Goal: Task Accomplishment & Management: Manage account settings

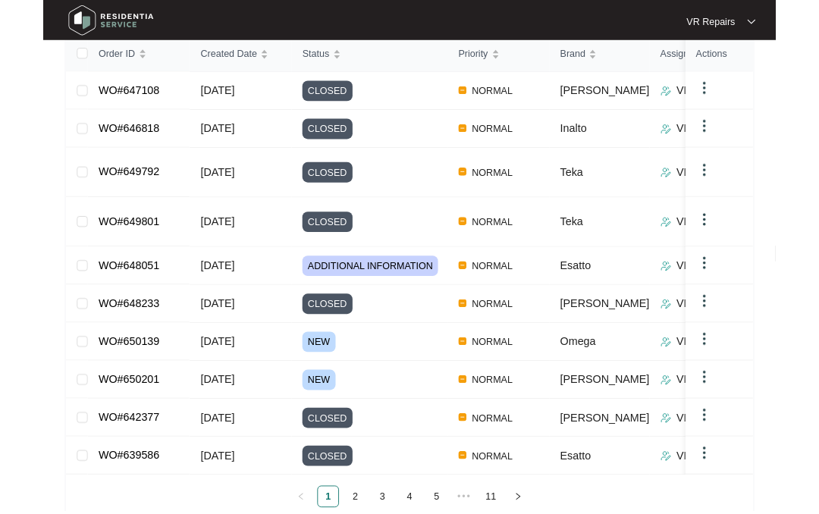
scroll to position [308, 0]
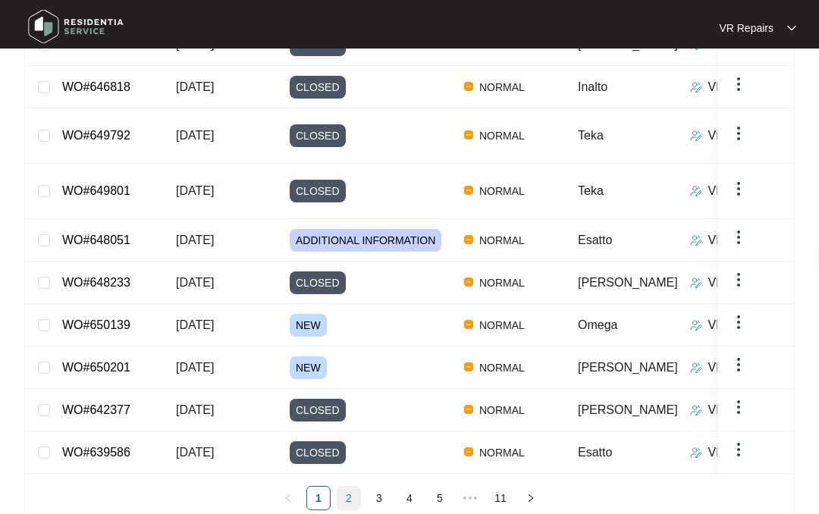
click at [348, 487] on link "2" at bounding box center [349, 498] width 23 height 23
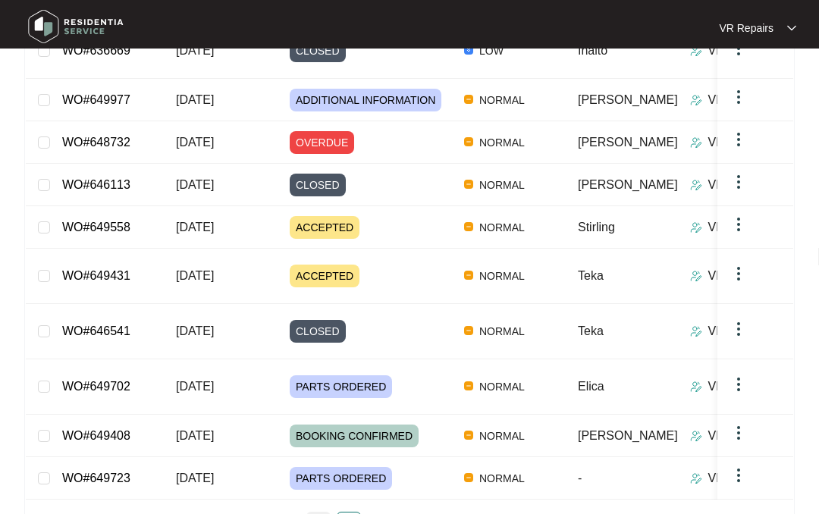
click at [322, 513] on link "1" at bounding box center [318, 524] width 23 height 23
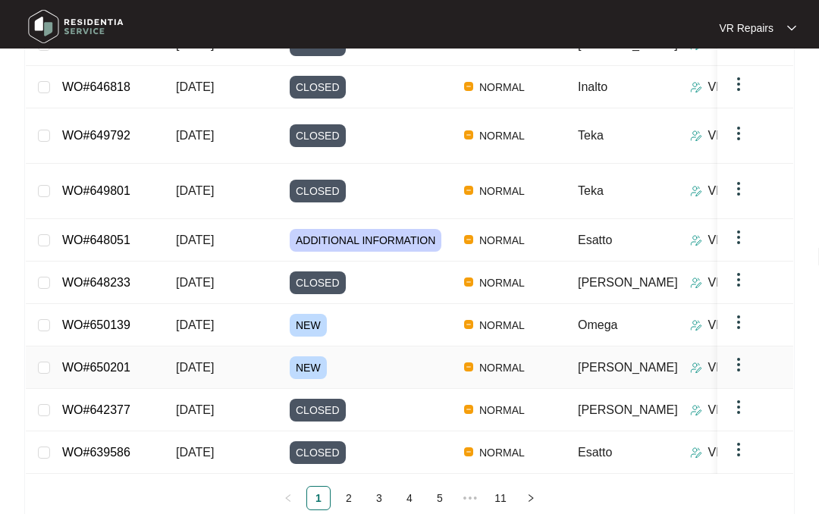
click at [123, 361] on link "WO#650201" at bounding box center [96, 367] width 68 height 13
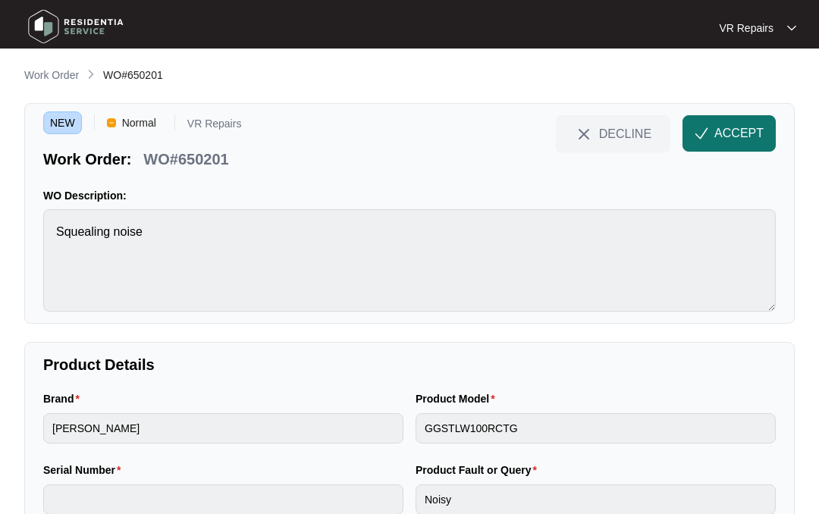
click at [736, 130] on span "ACCEPT" at bounding box center [739, 133] width 49 height 18
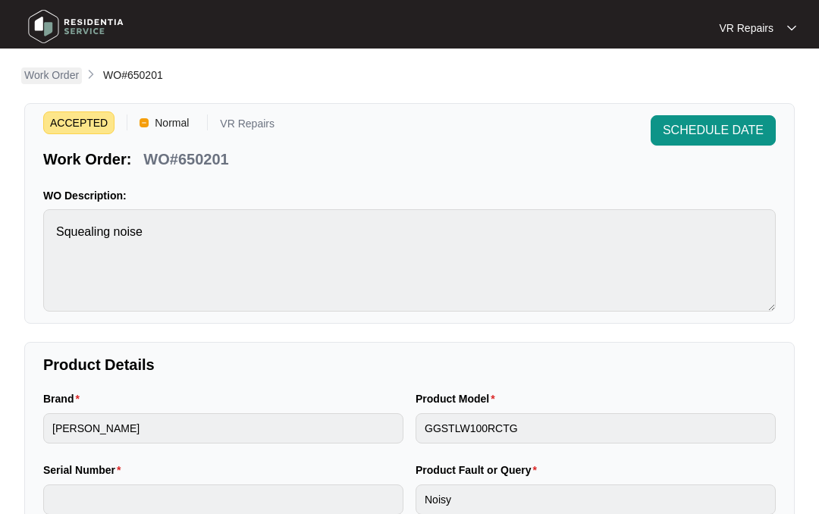
click at [56, 77] on p "Work Order" at bounding box center [51, 75] width 55 height 15
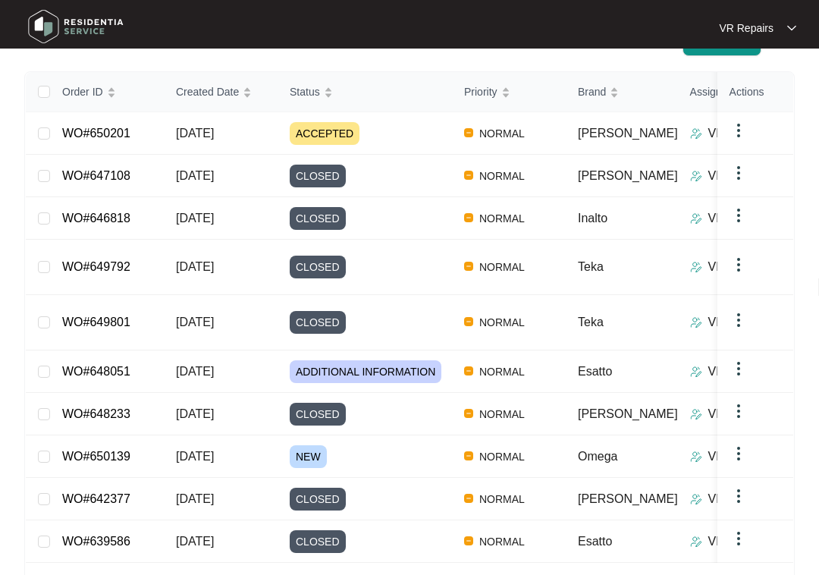
scroll to position [224, 0]
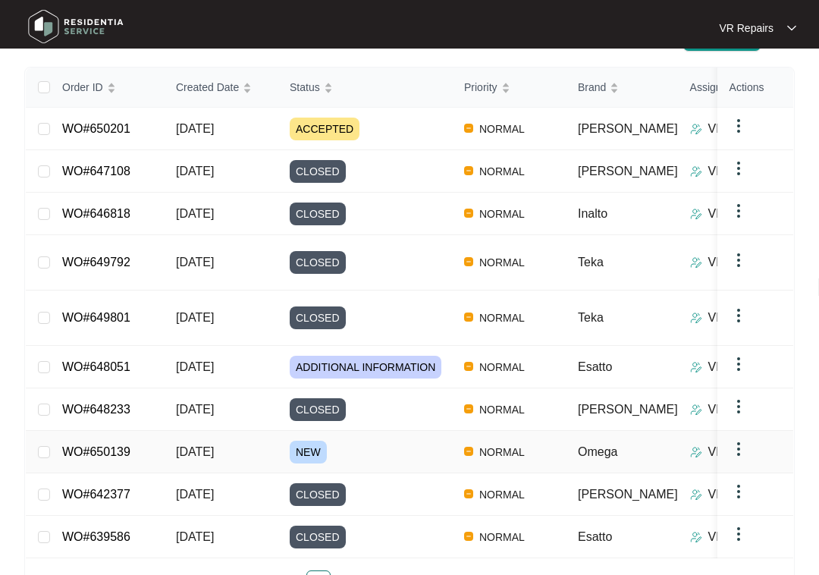
click at [129, 445] on link "WO#650139" at bounding box center [96, 451] width 68 height 13
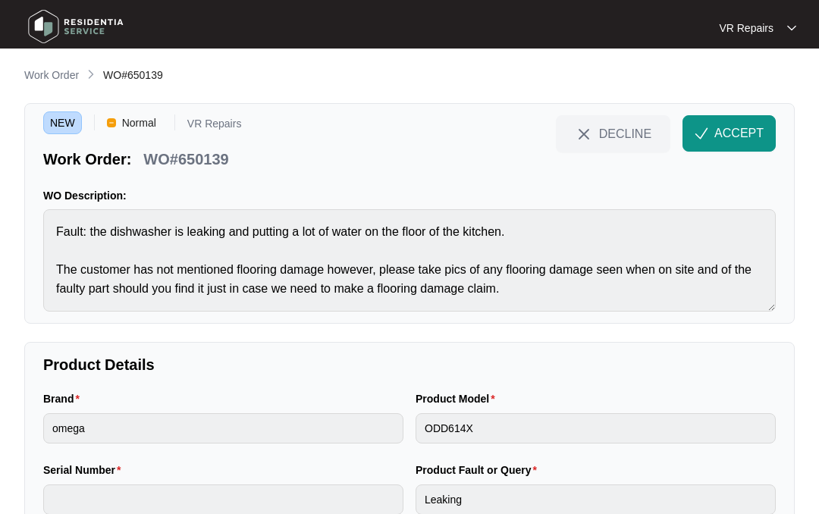
click at [738, 130] on span "ACCEPT" at bounding box center [739, 133] width 49 height 18
